Goal: Book appointment/travel/reservation

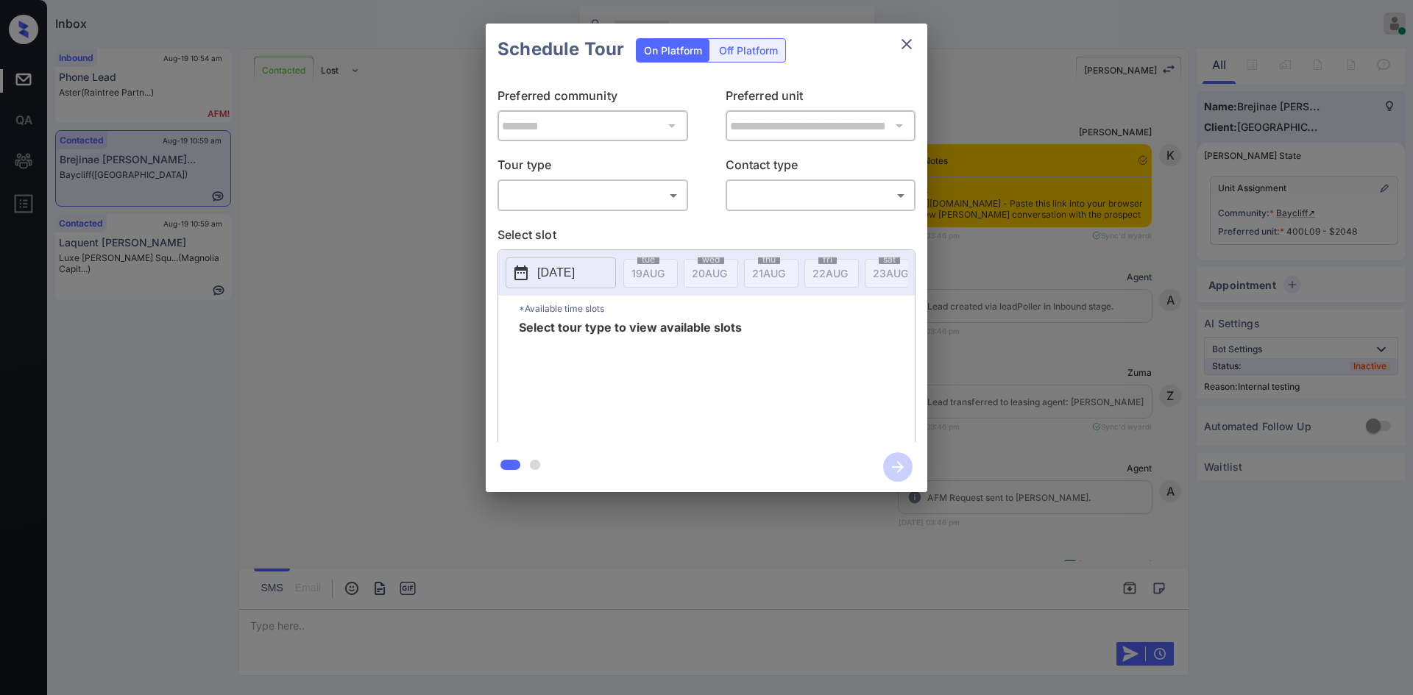
scroll to position [6526, 0]
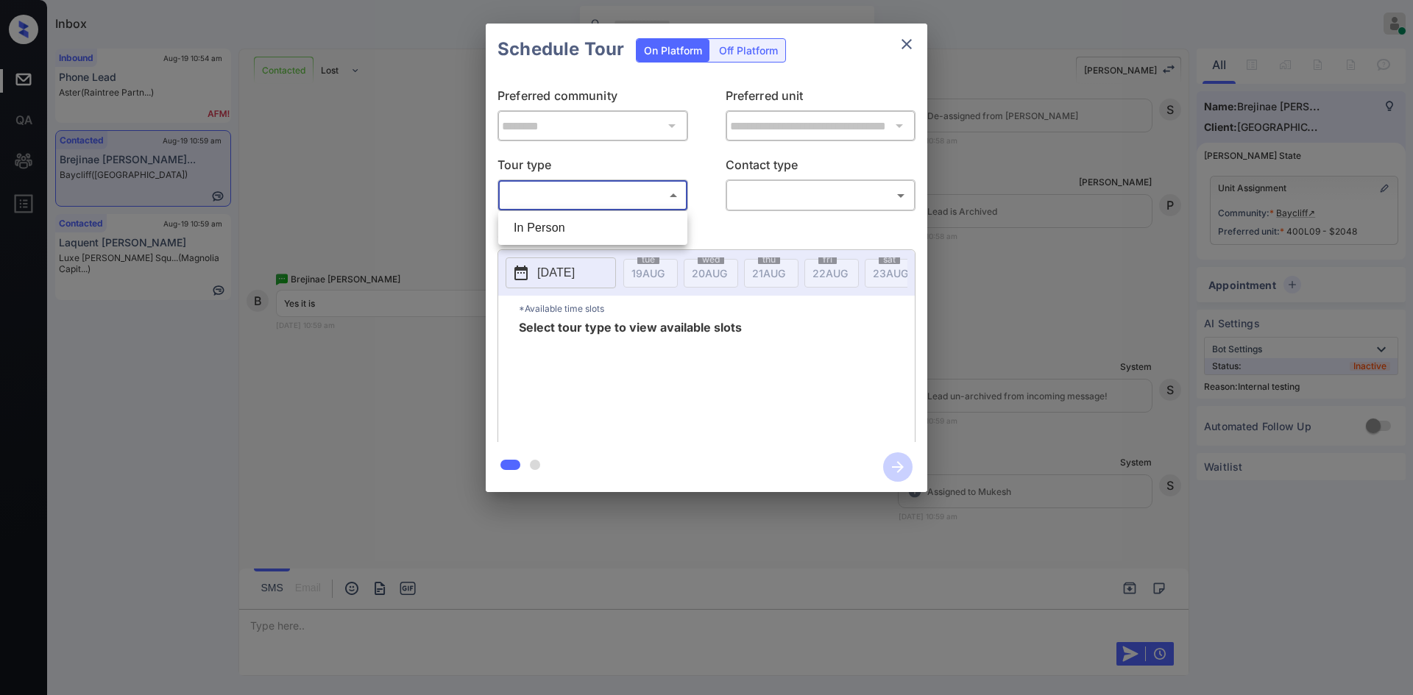
drag, startPoint x: 585, startPoint y: 188, endPoint x: 570, endPoint y: 218, distance: 32.9
click at [570, 218] on body "Inbox Mukesh Online Set yourself offline Set yourself on break Profile Switch t…" at bounding box center [706, 347] width 1413 height 695
click at [570, 218] on li "In Person" at bounding box center [593, 228] width 182 height 26
type input "********"
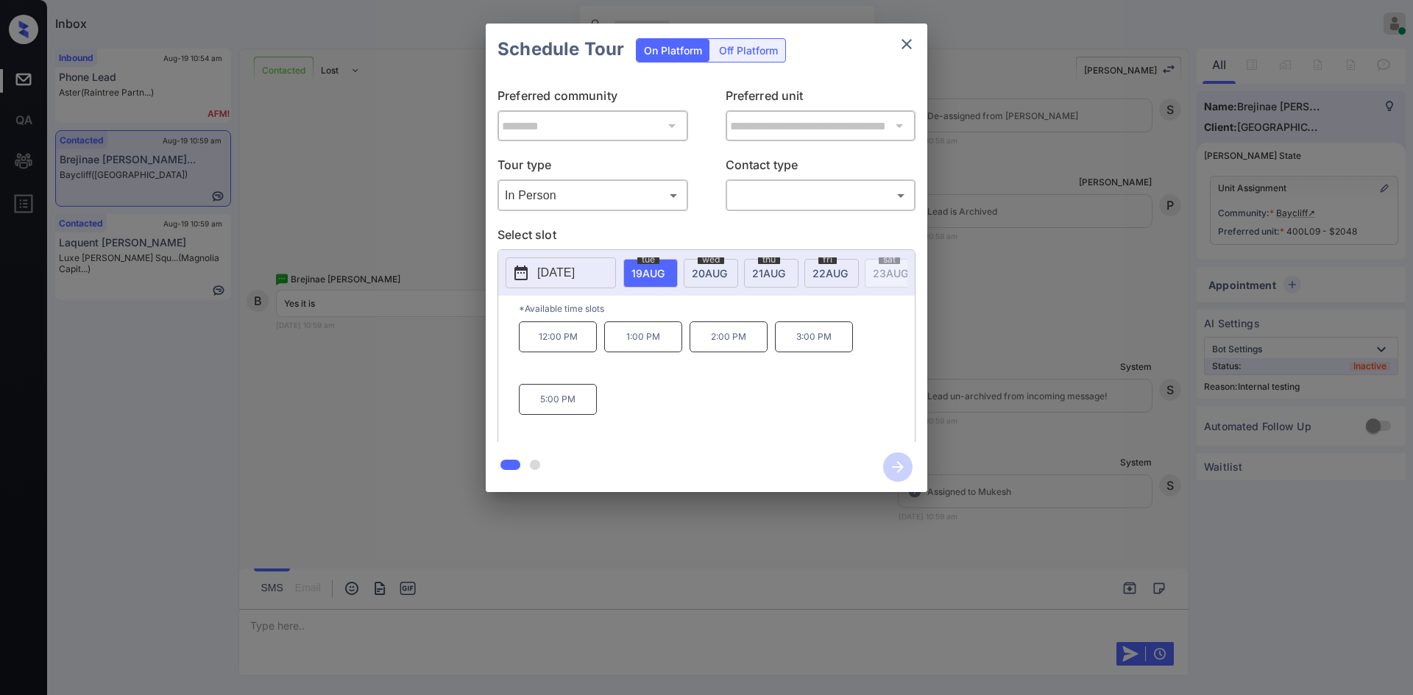
click at [845, 262] on div "[DATE]" at bounding box center [831, 273] width 54 height 29
click at [909, 46] on icon "close" at bounding box center [906, 44] width 10 height 10
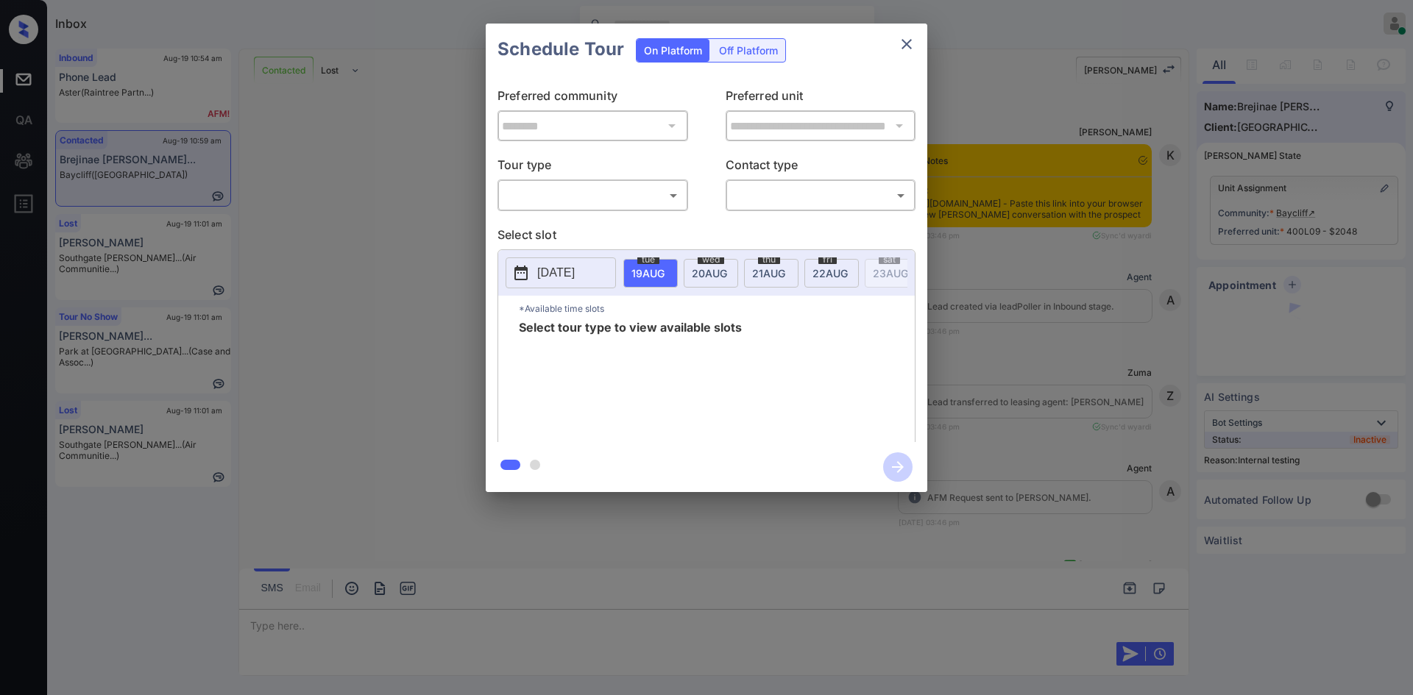
scroll to position [6613, 0]
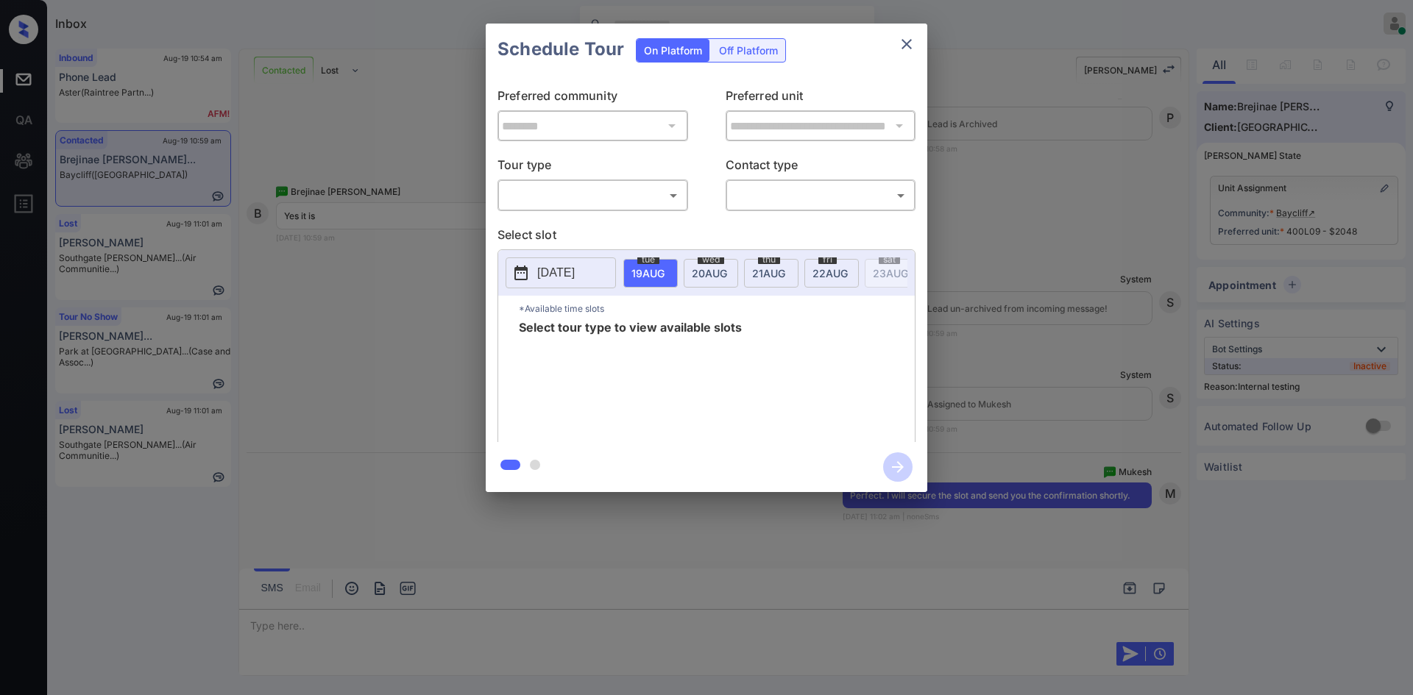
click at [605, 202] on body "Inbox Mukesh Online Set yourself offline Set yourself on break Profile Switch t…" at bounding box center [706, 347] width 1413 height 695
click at [573, 218] on li "In Person" at bounding box center [593, 228] width 182 height 26
type input "********"
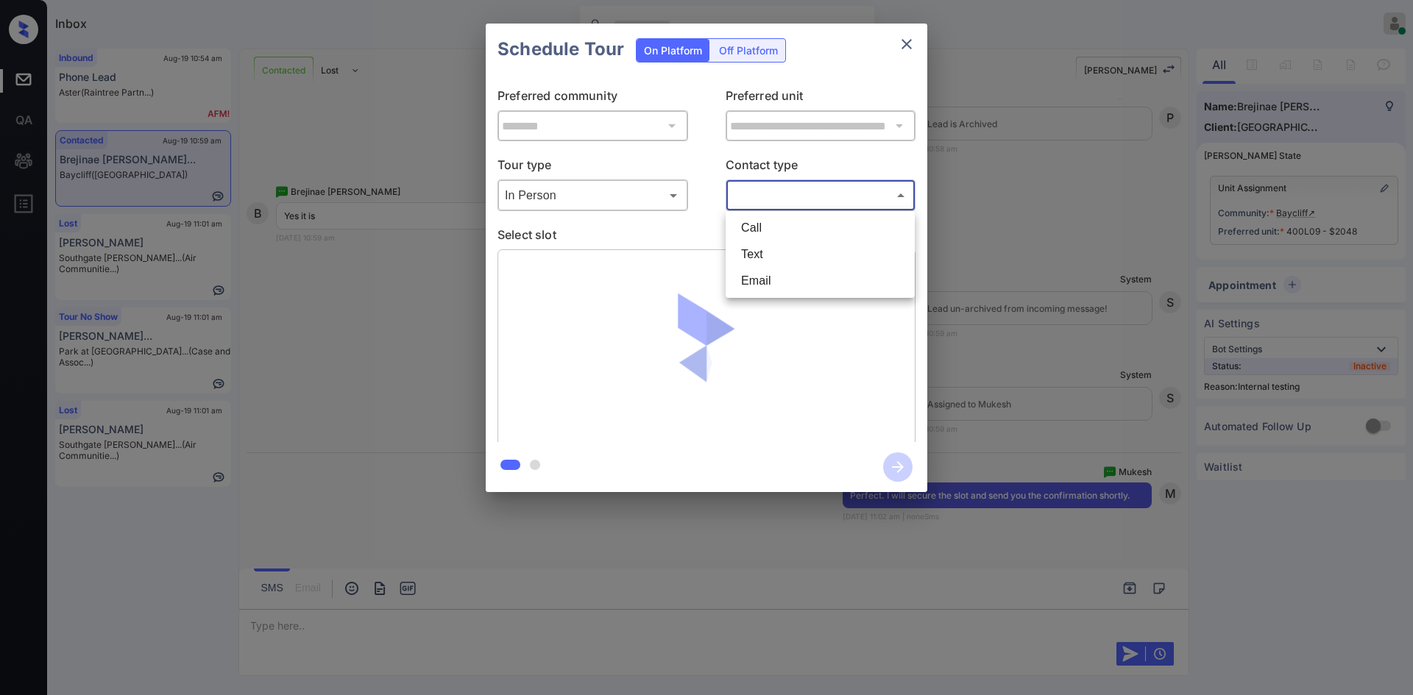
drag, startPoint x: 783, startPoint y: 199, endPoint x: 764, endPoint y: 255, distance: 58.9
click at [764, 255] on body "Inbox Mukesh Online Set yourself offline Set yourself on break Profile Switch t…" at bounding box center [706, 347] width 1413 height 695
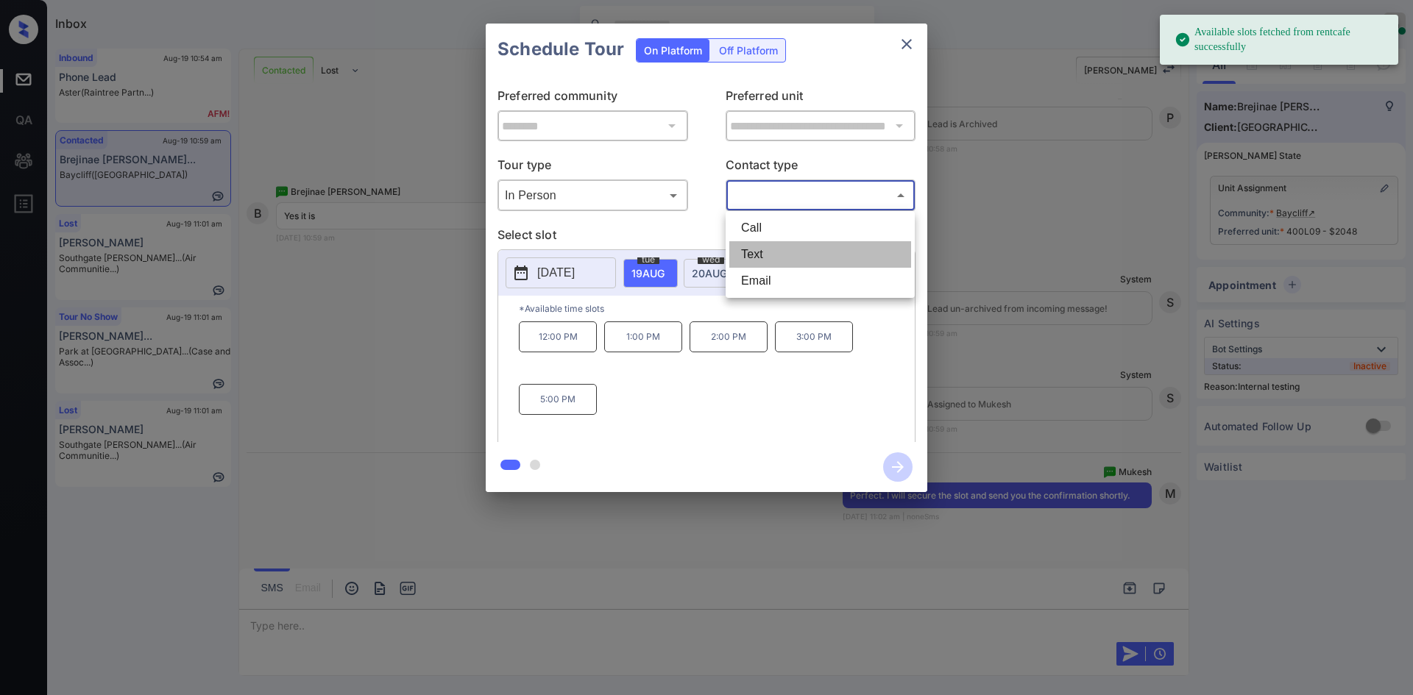
click at [764, 255] on li "Text" at bounding box center [820, 254] width 182 height 26
type input "****"
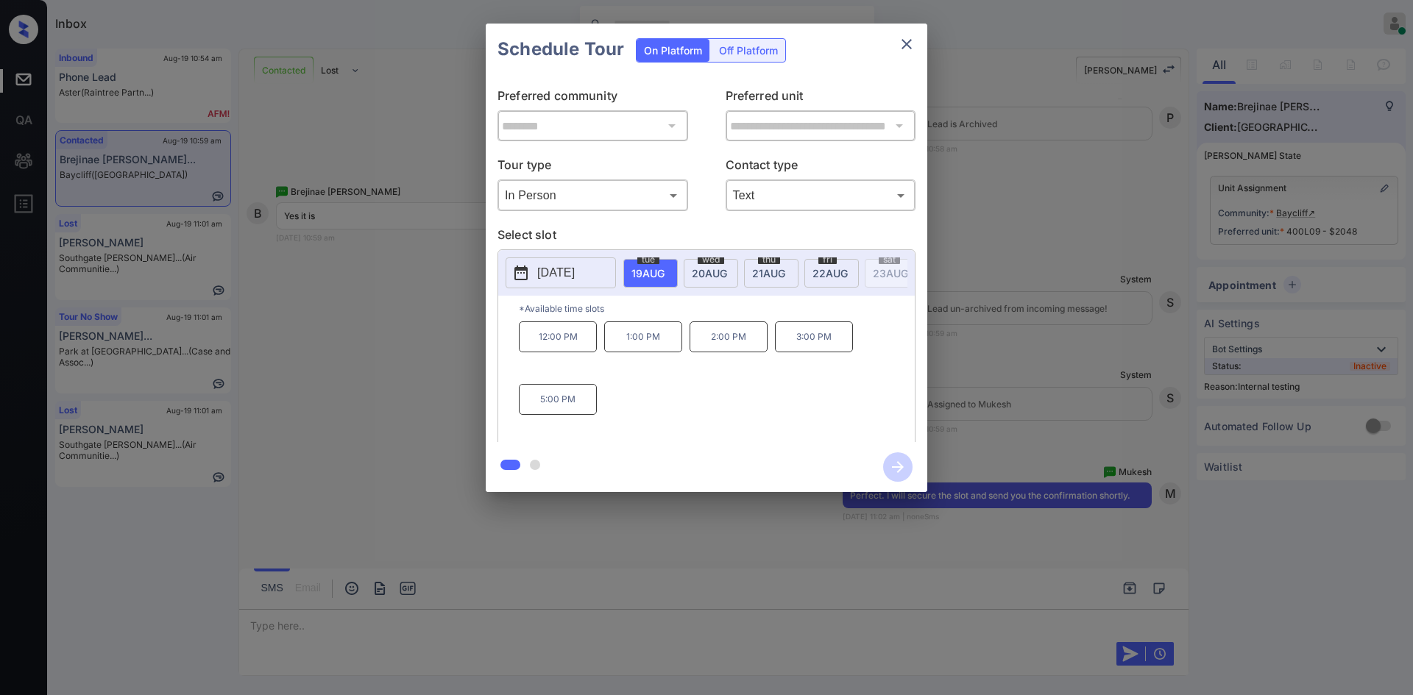
click at [664, 272] on span "22 AUG" at bounding box center [647, 273] width 33 height 13
click at [534, 352] on p "10:00 AM" at bounding box center [558, 337] width 78 height 31
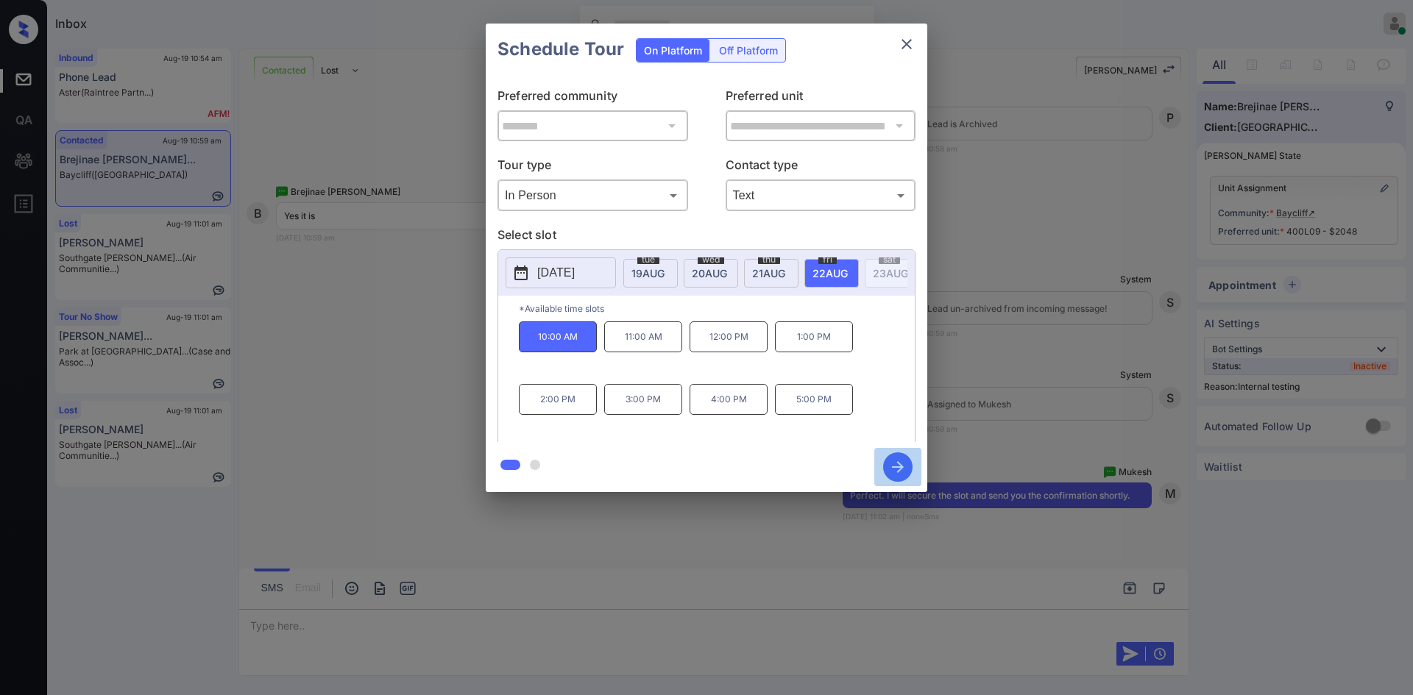
click at [898, 466] on icon "button" at bounding box center [897, 466] width 29 height 29
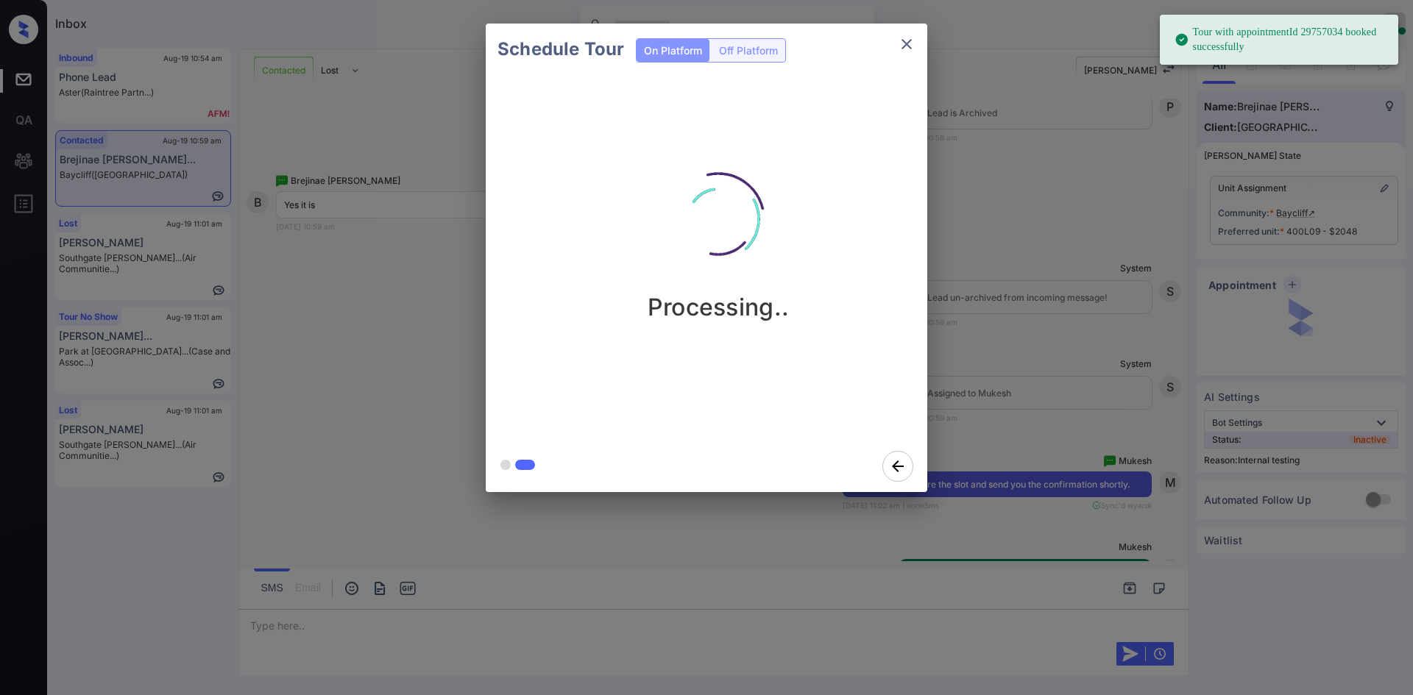
scroll to position [6961, 0]
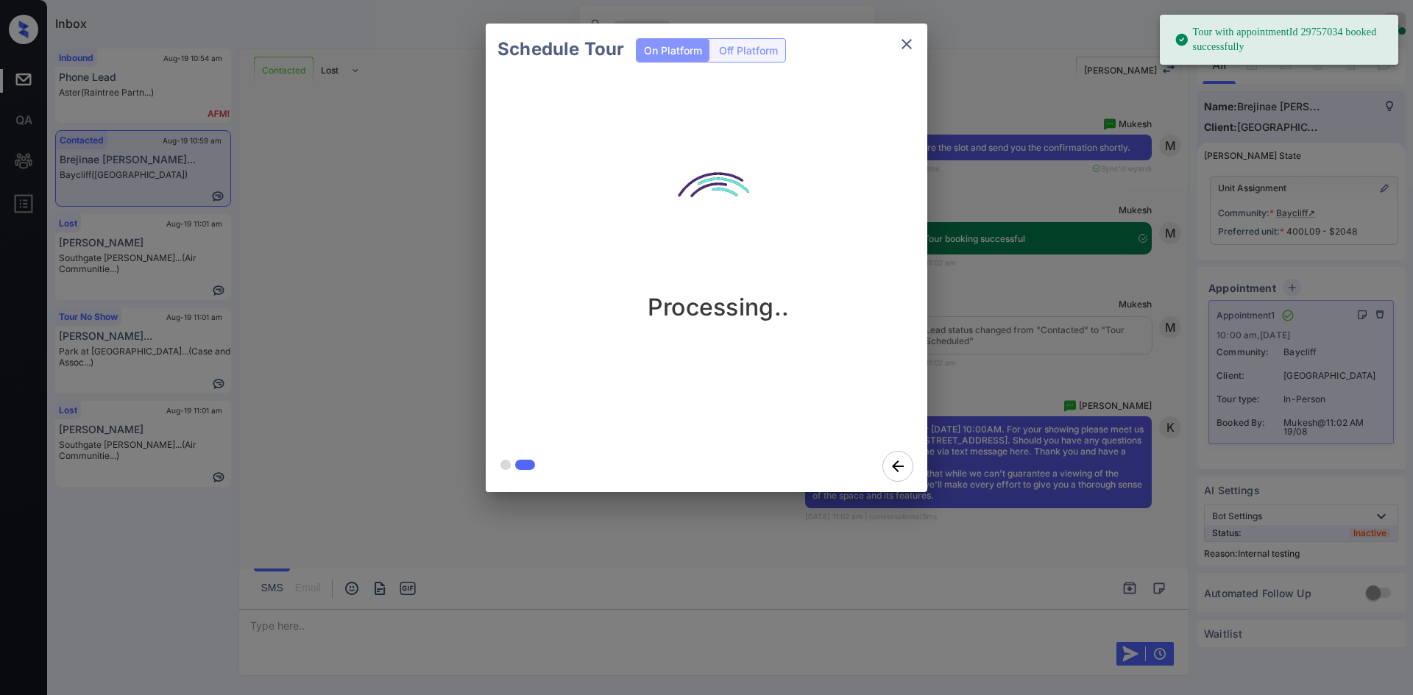
click at [1027, 193] on div "Schedule Tour On Platform Off Platform Processing.." at bounding box center [706, 258] width 1413 height 516
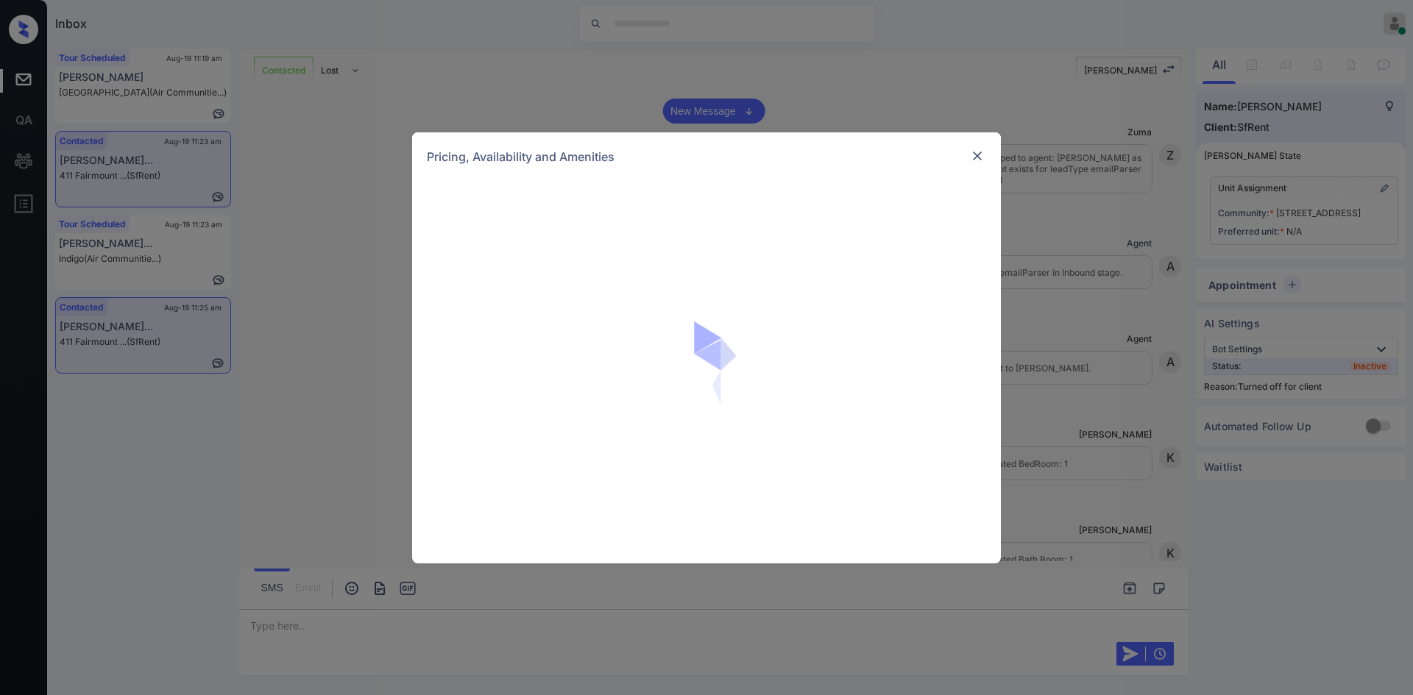
scroll to position [1063, 0]
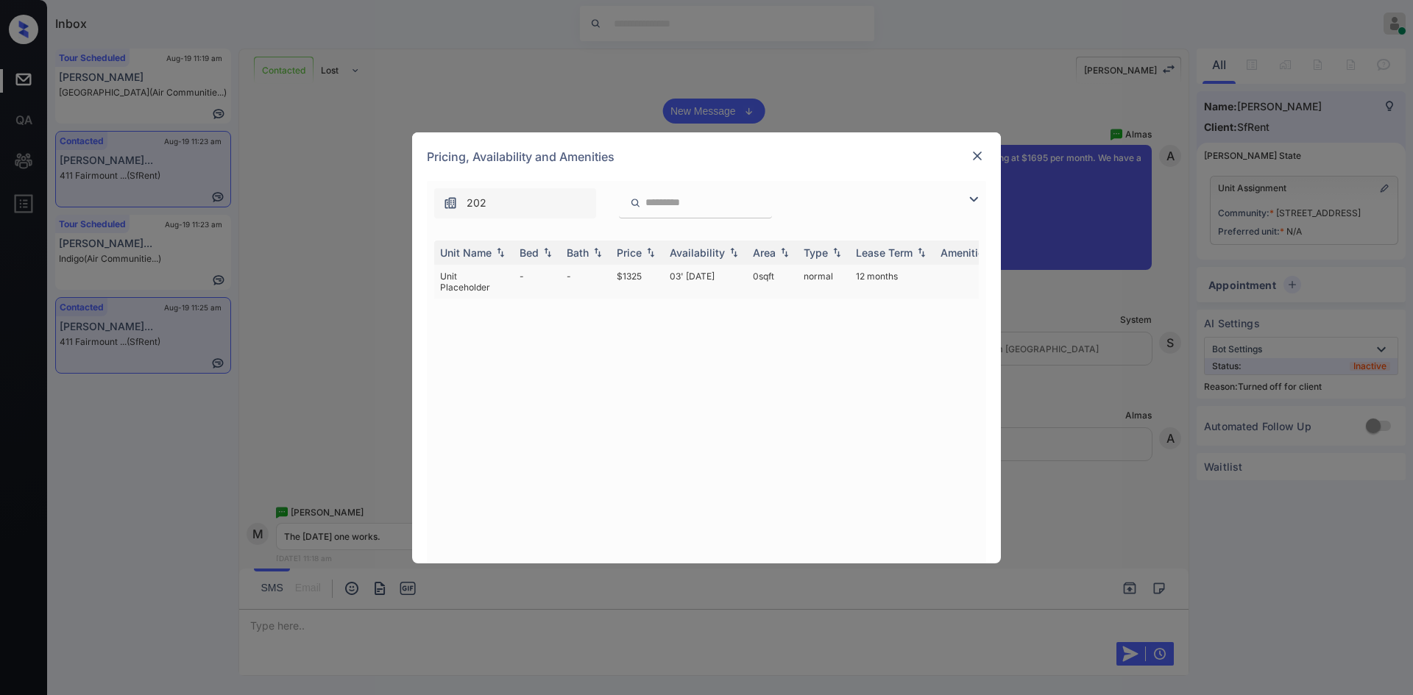
click at [633, 275] on td "$1325" at bounding box center [637, 282] width 53 height 34
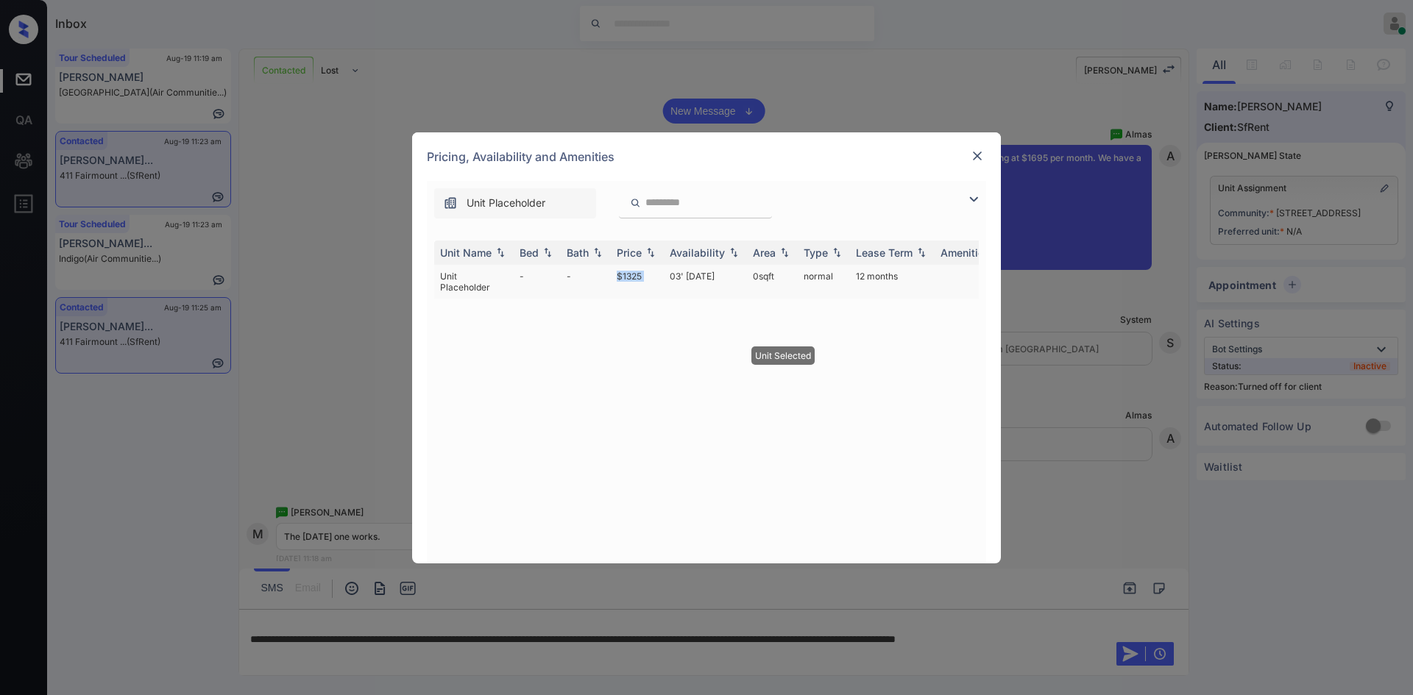
click at [633, 275] on td "$1325" at bounding box center [637, 282] width 53 height 34
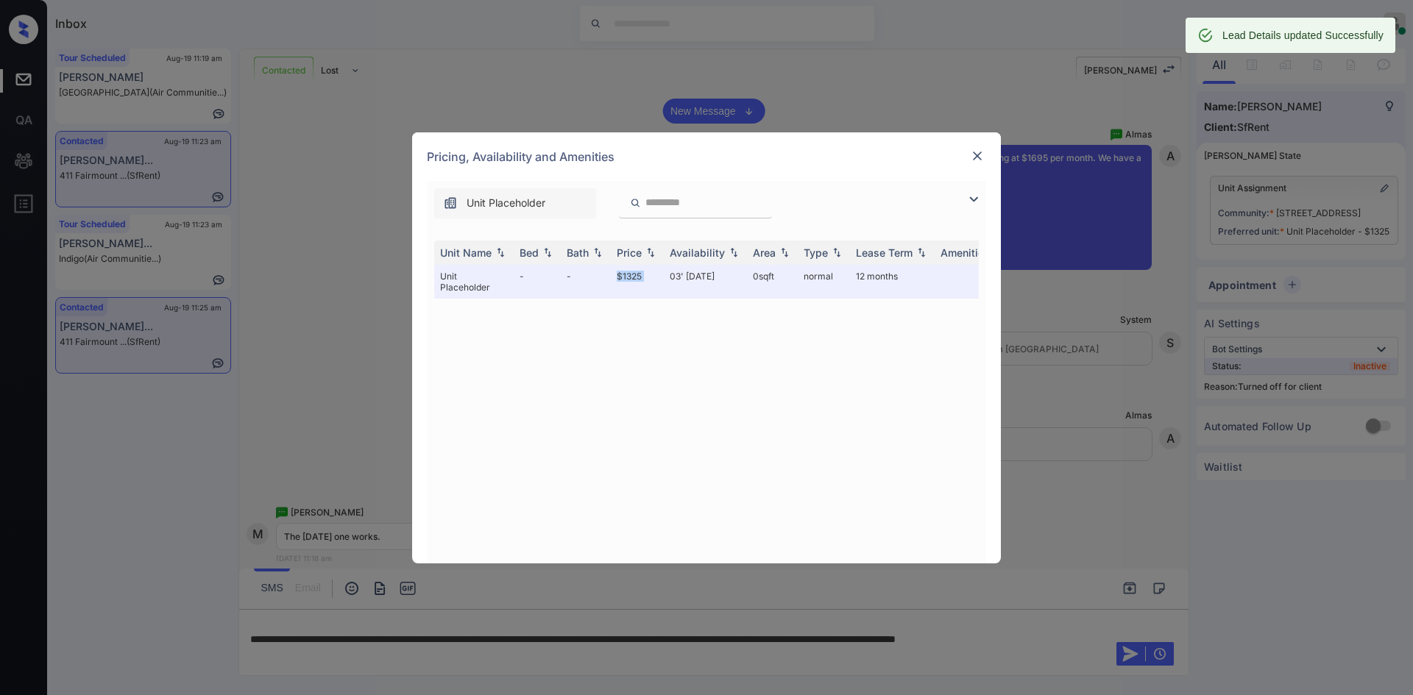
click at [975, 150] on img at bounding box center [977, 156] width 15 height 15
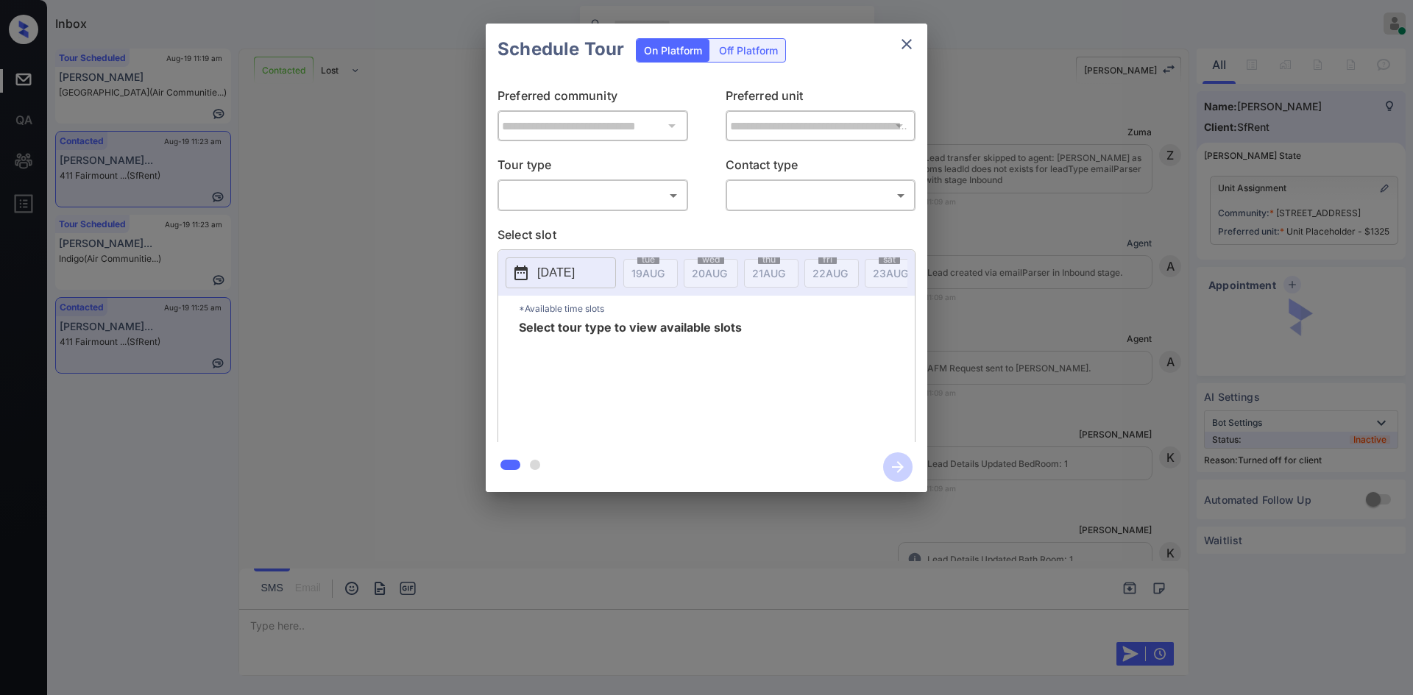
scroll to position [1063, 0]
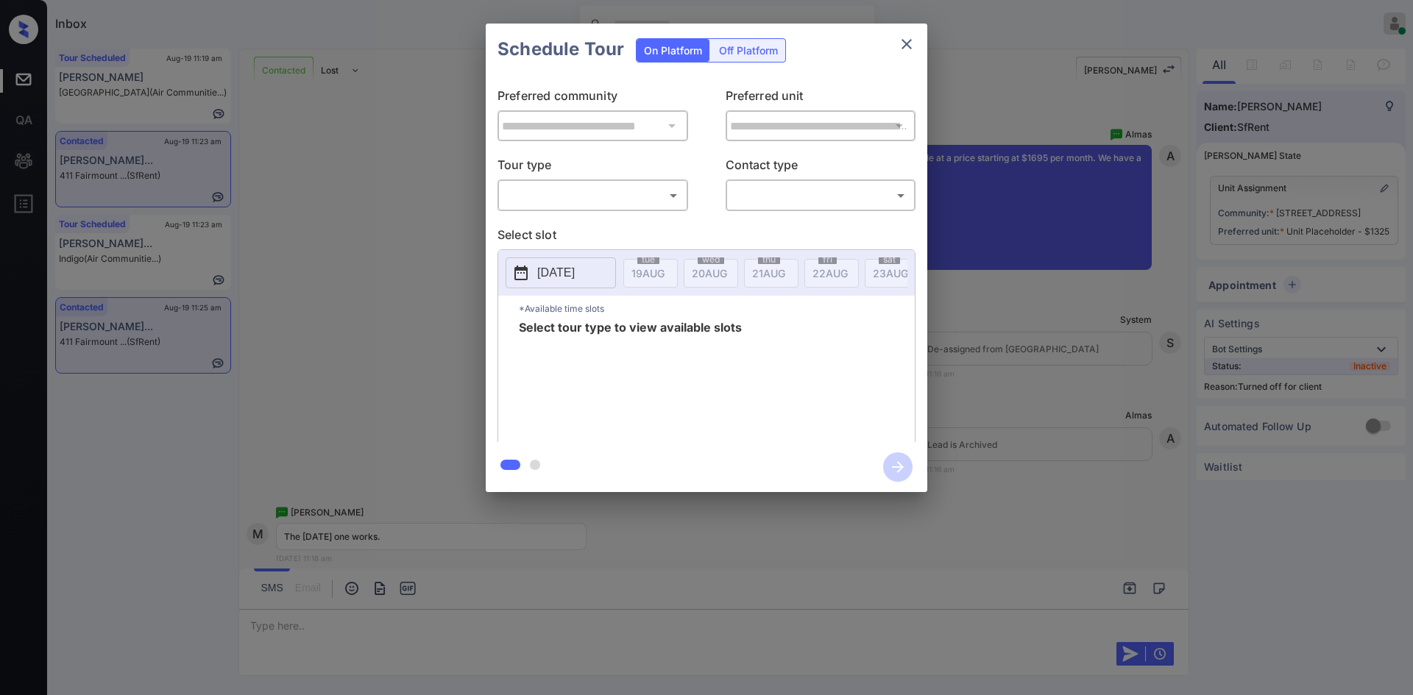
click at [753, 53] on div "Off Platform" at bounding box center [748, 50] width 74 height 23
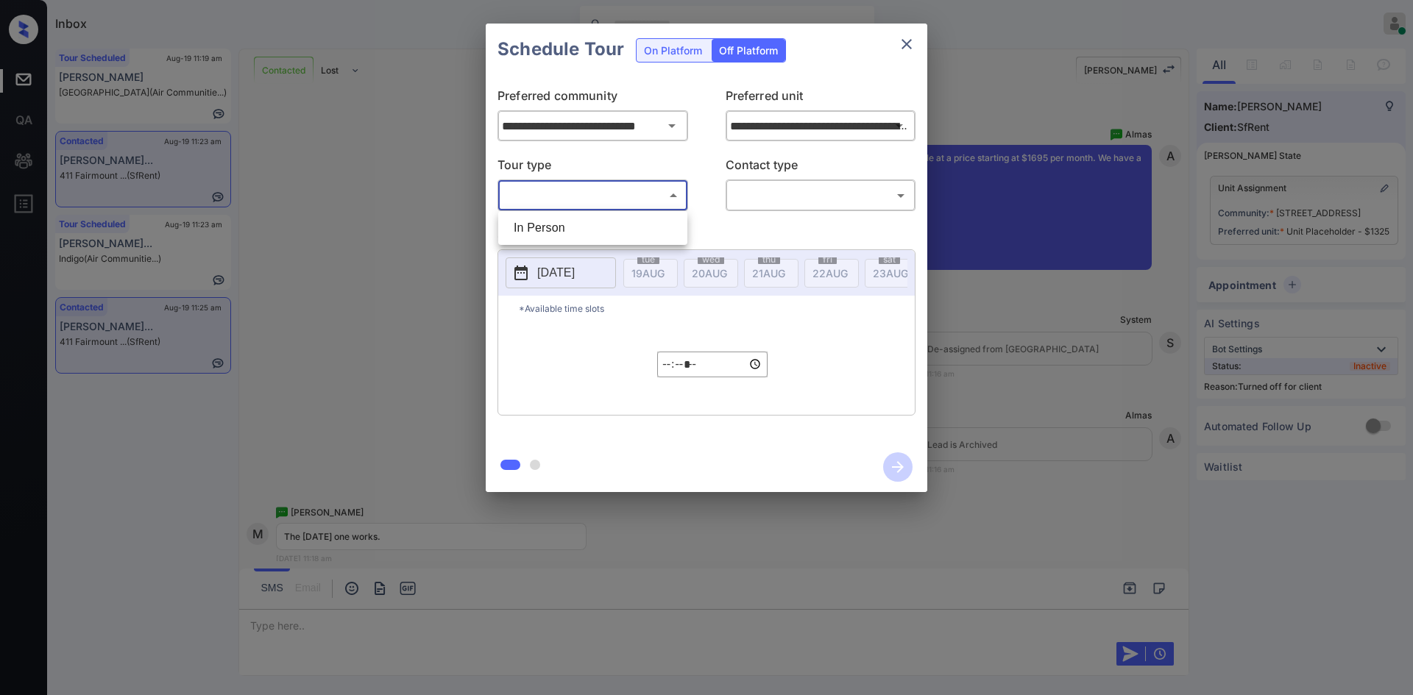
drag, startPoint x: 618, startPoint y: 202, endPoint x: 578, endPoint y: 225, distance: 45.8
click at [578, 225] on body "Inbox Mukesh Online Set yourself offline Set yourself on break Profile Switch t…" at bounding box center [706, 347] width 1413 height 695
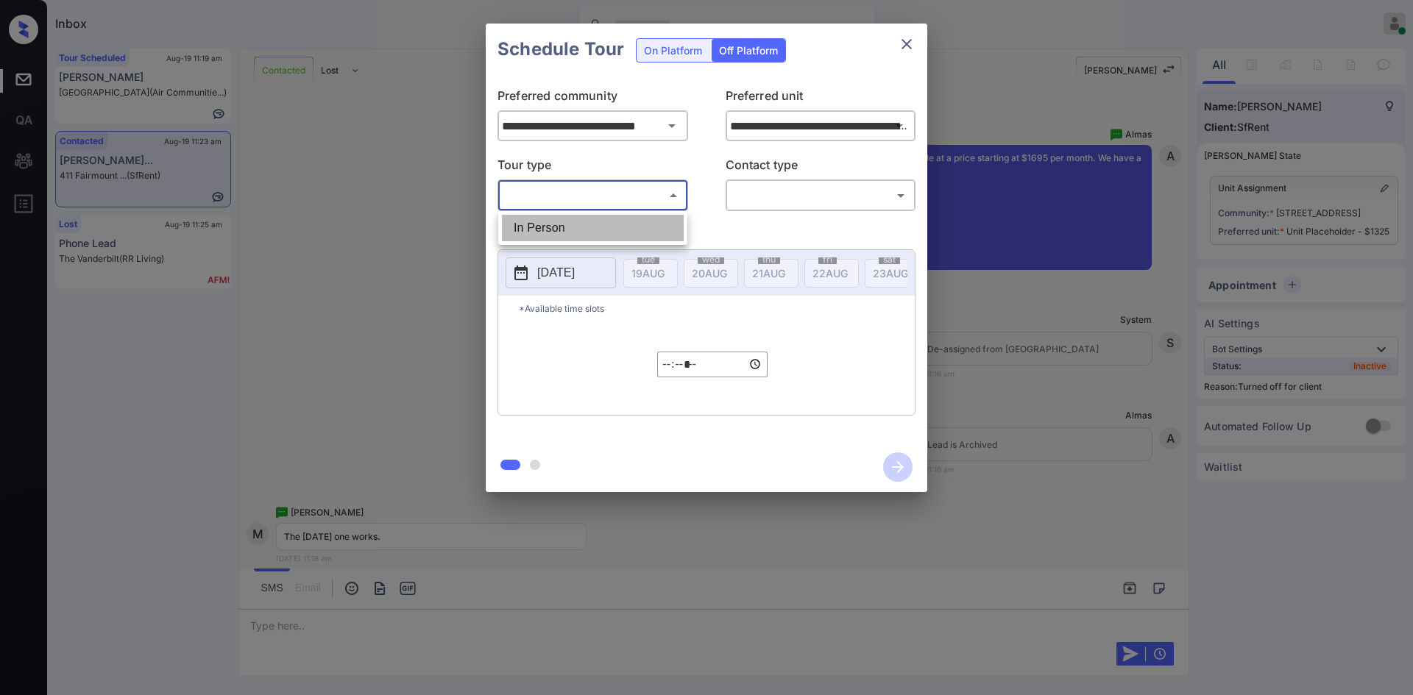
click at [578, 225] on li "In Person" at bounding box center [593, 228] width 182 height 26
type input "********"
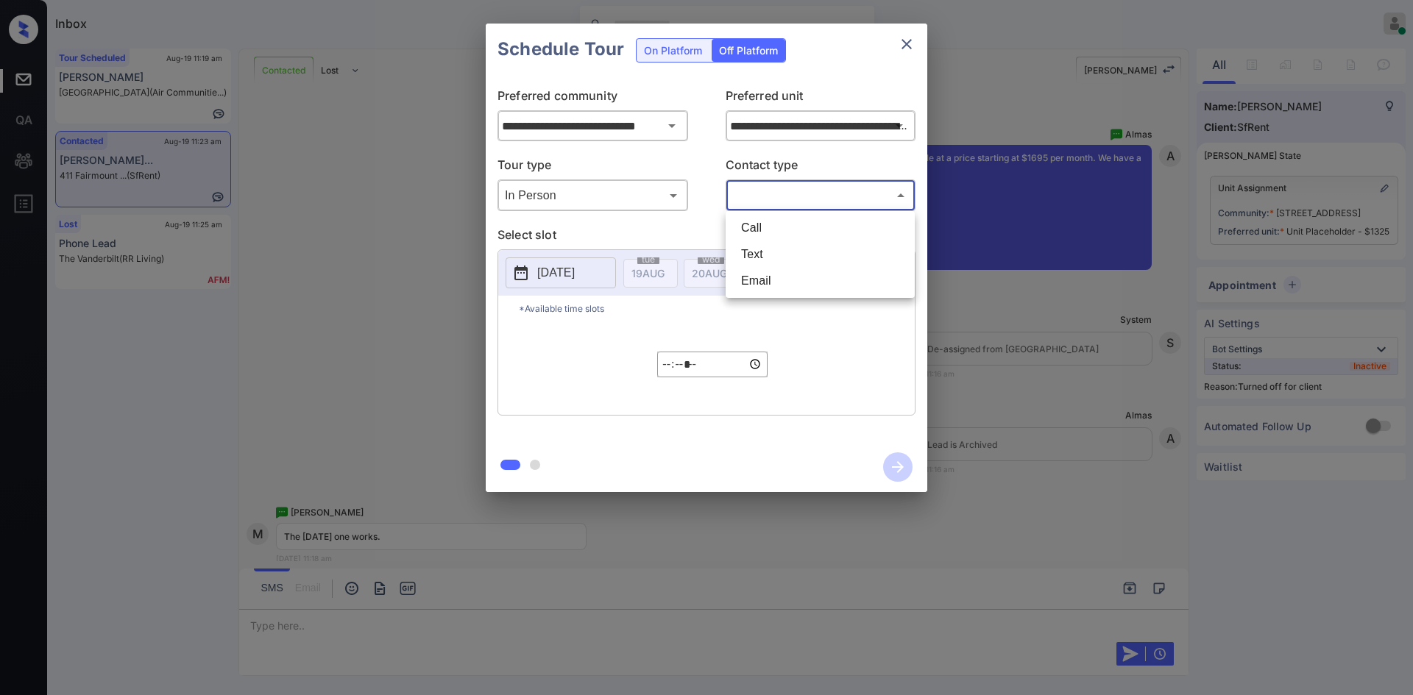
click at [736, 197] on body "Inbox Mukesh Online Set yourself offline Set yourself on break Profile Switch t…" at bounding box center [706, 347] width 1413 height 695
click at [767, 254] on li "Text" at bounding box center [820, 254] width 182 height 26
type input "****"
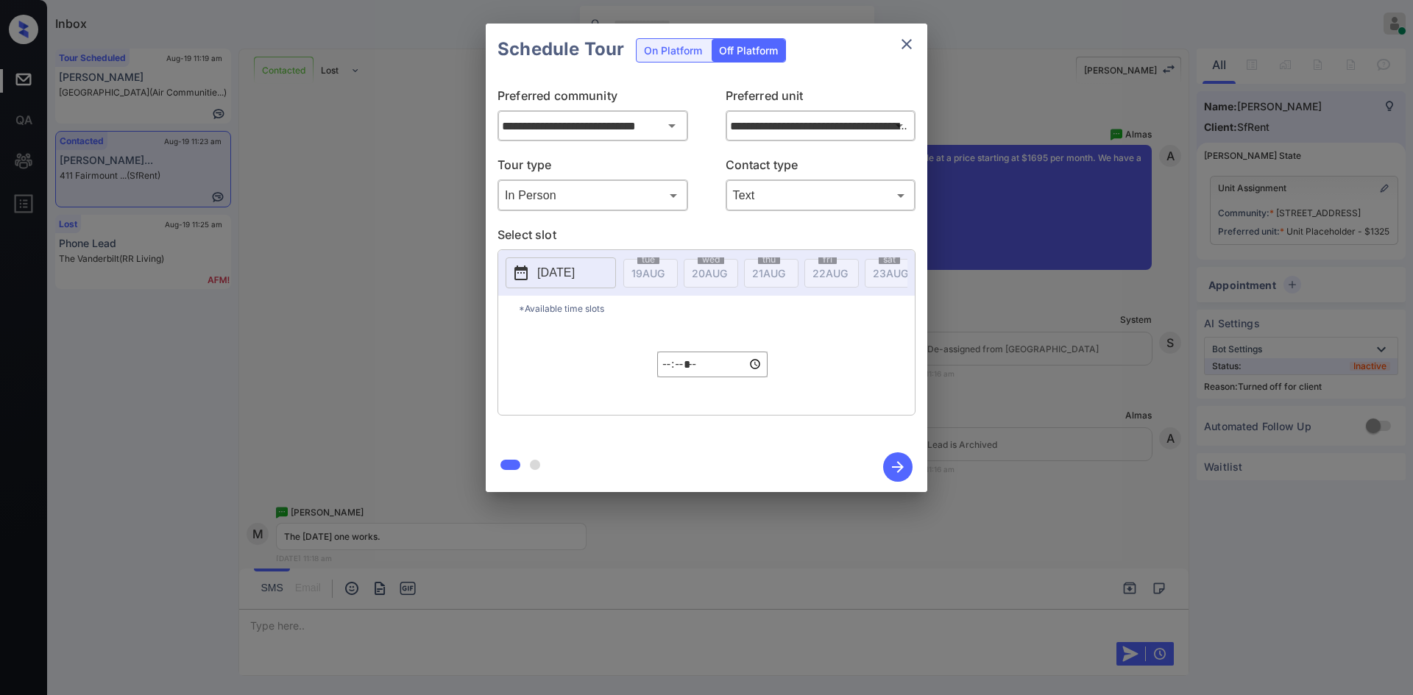
click at [550, 275] on p "[DATE]" at bounding box center [556, 273] width 38 height 18
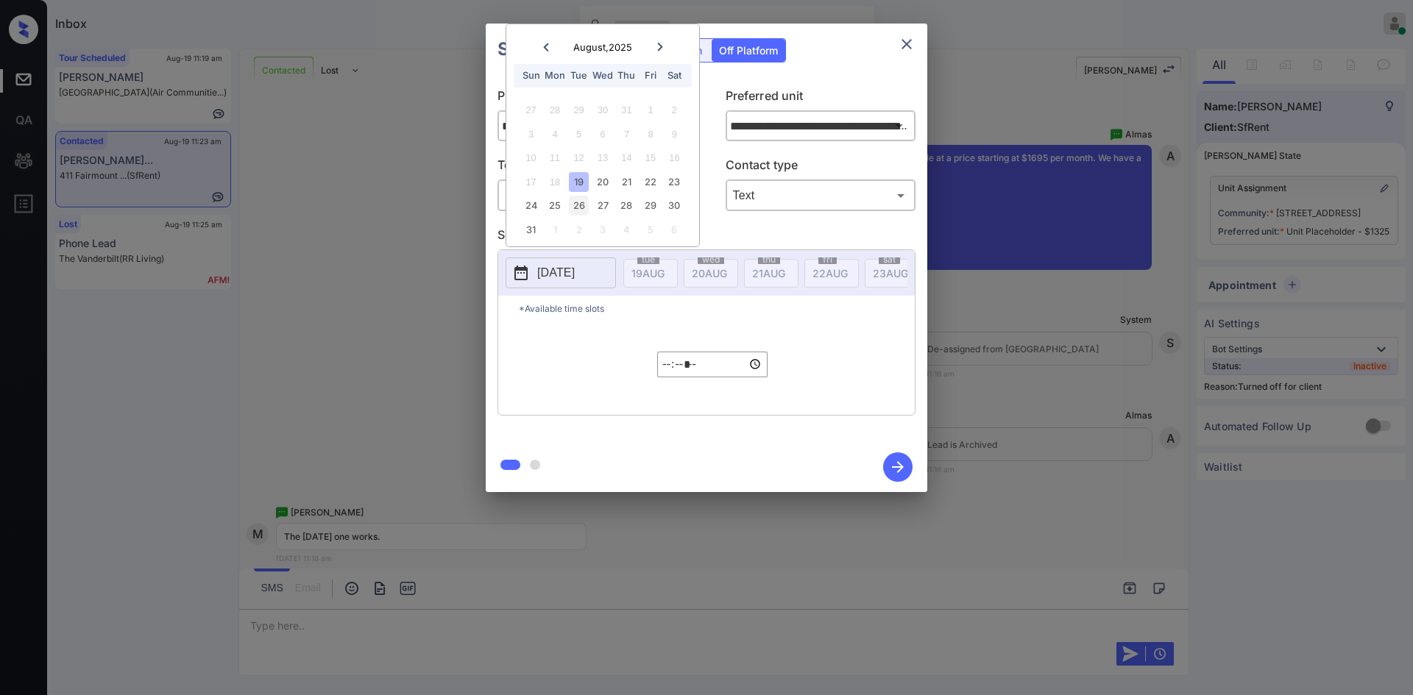
click at [583, 201] on div "26" at bounding box center [579, 206] width 20 height 20
click at [671, 377] on input "*****" at bounding box center [712, 365] width 110 height 26
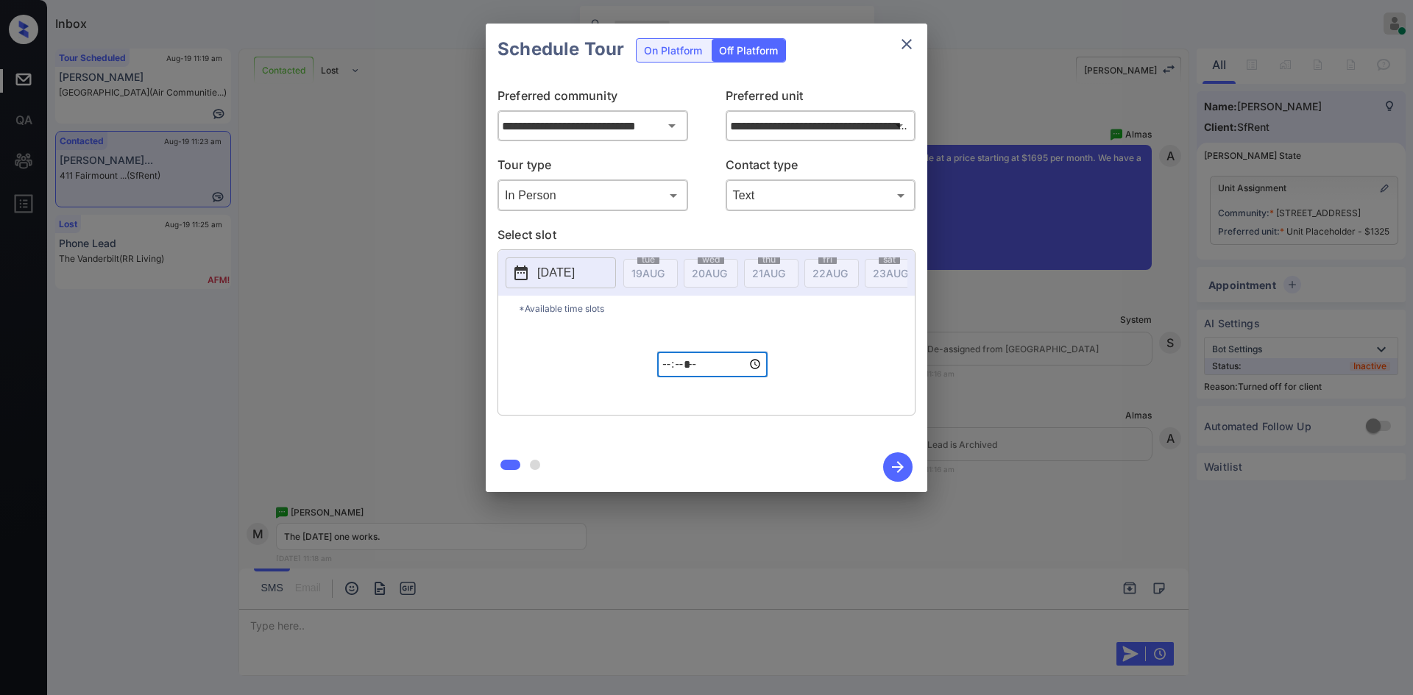
type input "*****"
click at [903, 470] on icon "button" at bounding box center [897, 466] width 29 height 29
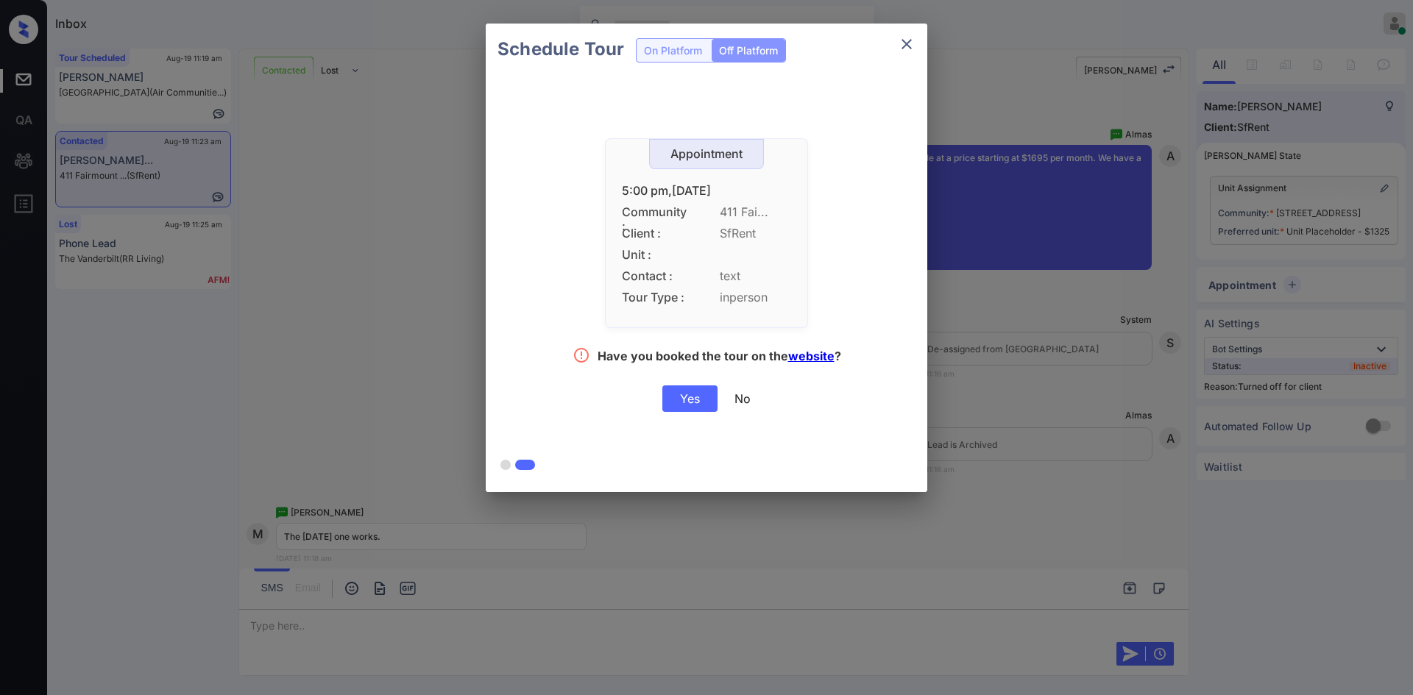
click at [680, 404] on div "Yes" at bounding box center [689, 399] width 55 height 26
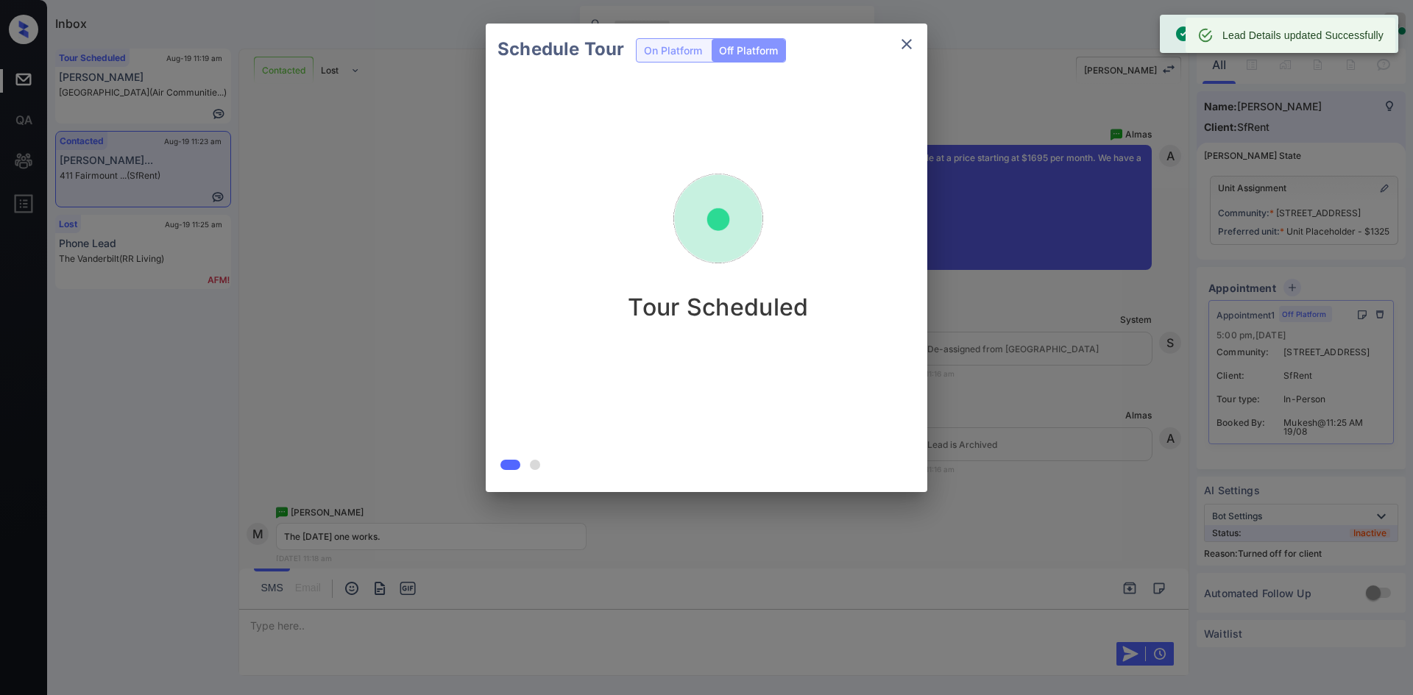
click at [369, 372] on div "Schedule Tour On Platform Off Platform Tour Scheduled" at bounding box center [706, 258] width 1413 height 516
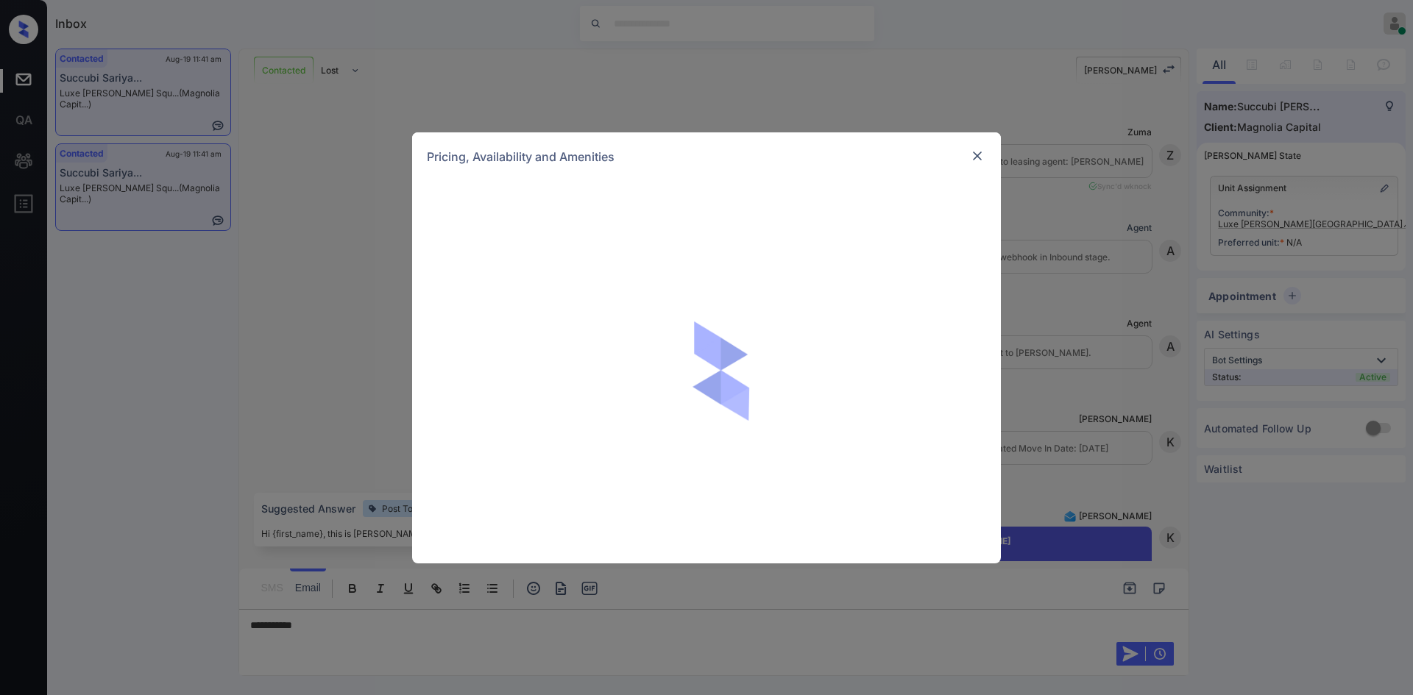
scroll to position [533, 0]
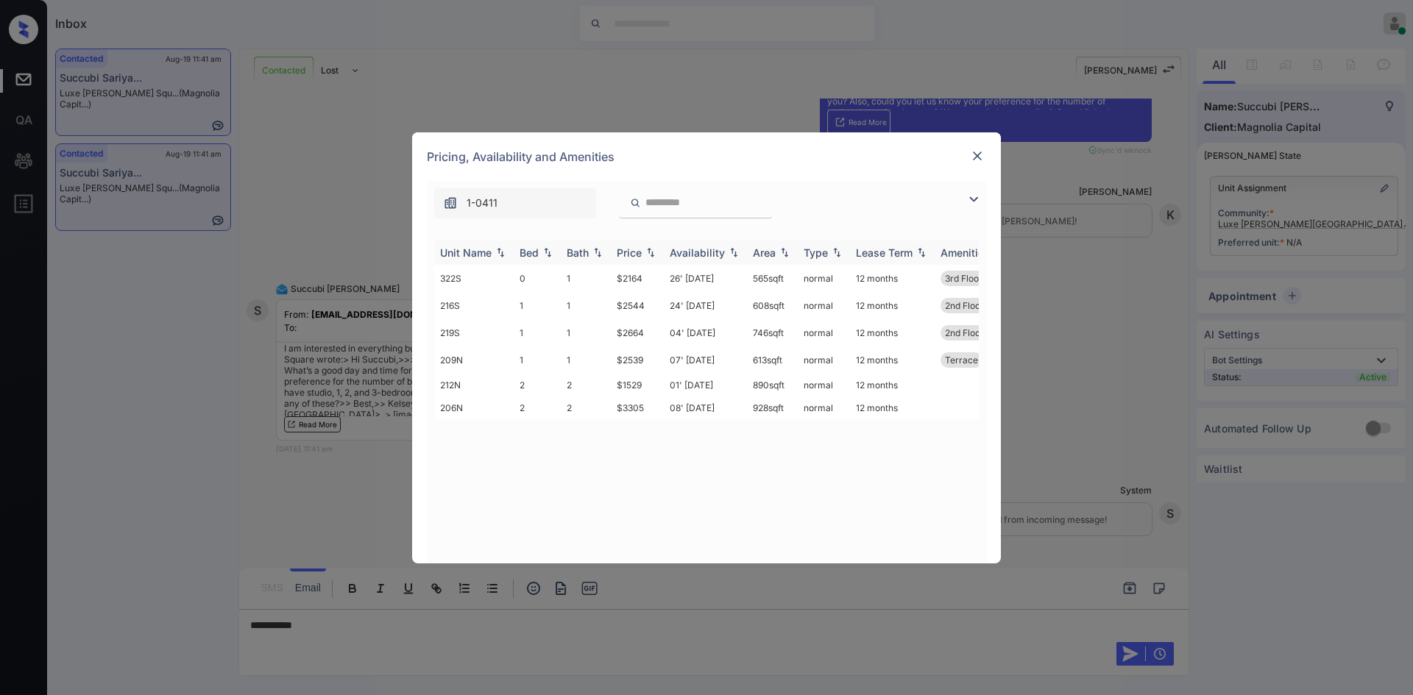
click at [628, 251] on div "Price" at bounding box center [629, 252] width 25 height 13
click at [637, 309] on td "$2164" at bounding box center [637, 301] width 53 height 27
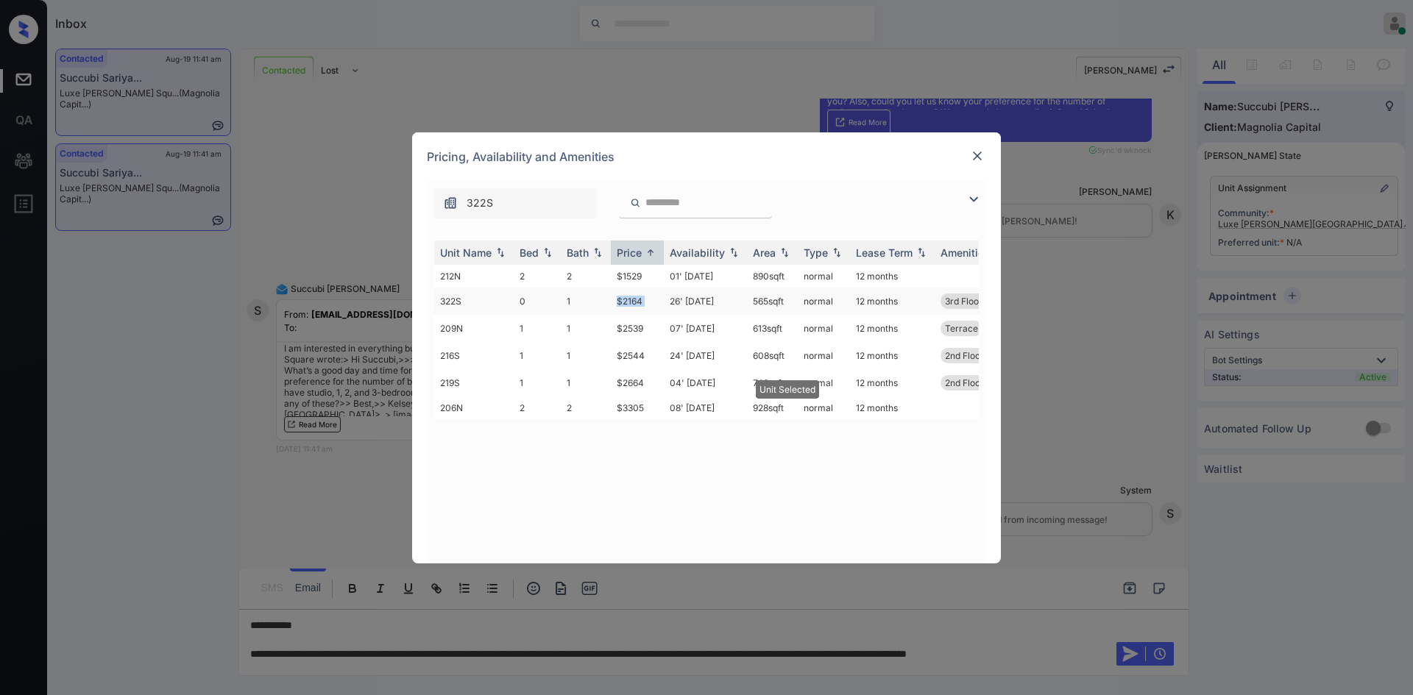
click at [637, 309] on td "$2164" at bounding box center [637, 301] width 53 height 27
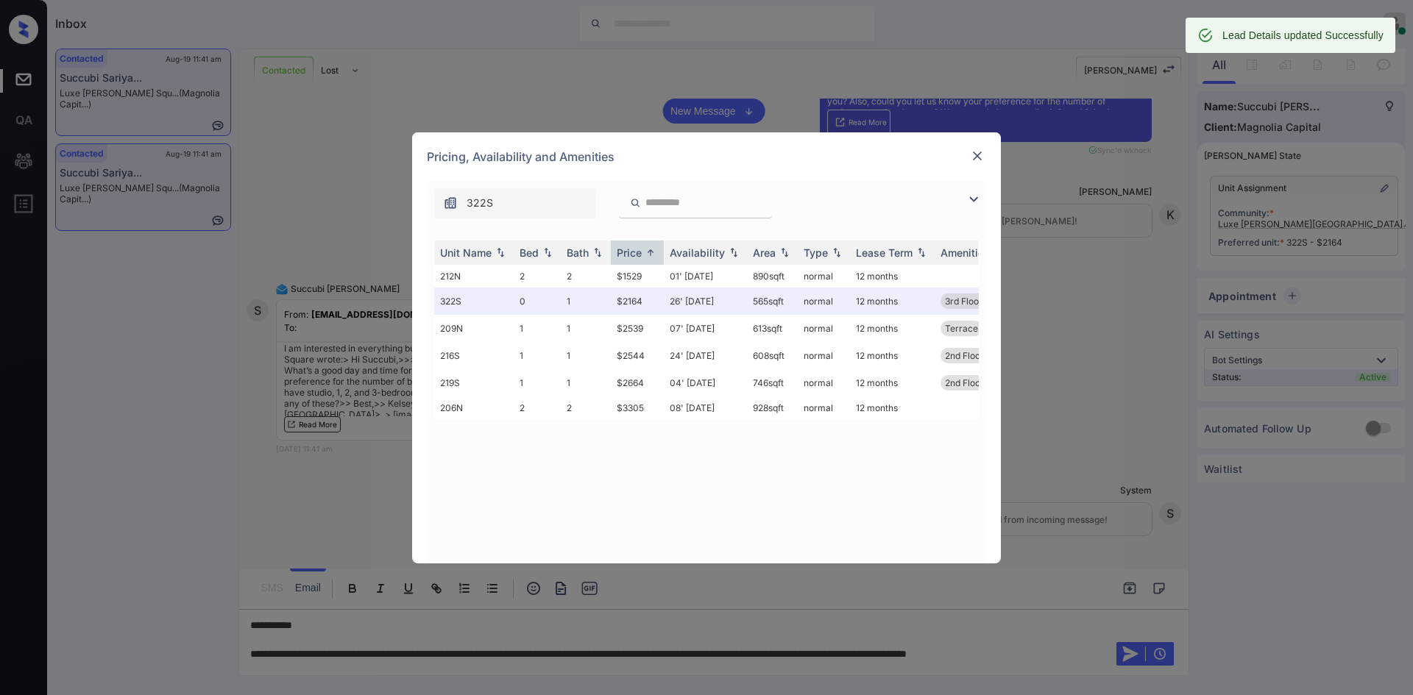
click at [969, 152] on div at bounding box center [977, 156] width 18 height 18
